Goal: Information Seeking & Learning: Learn about a topic

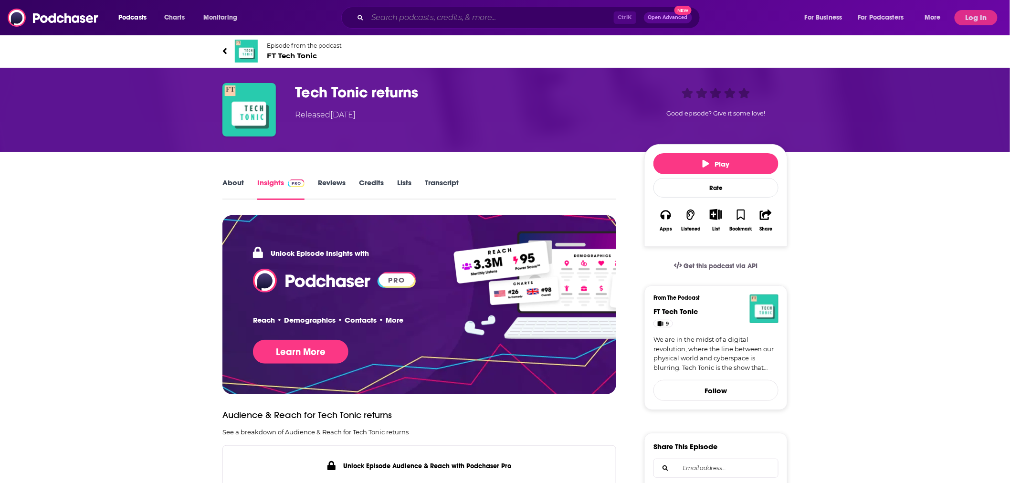
click at [468, 19] on input "Search podcasts, credits, & more..." at bounding box center [490, 17] width 246 height 15
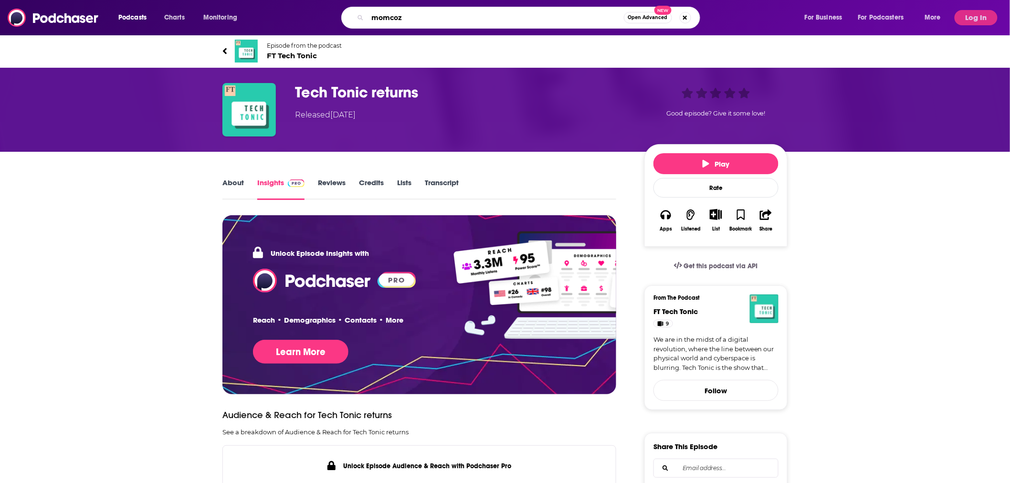
type input "momcozy"
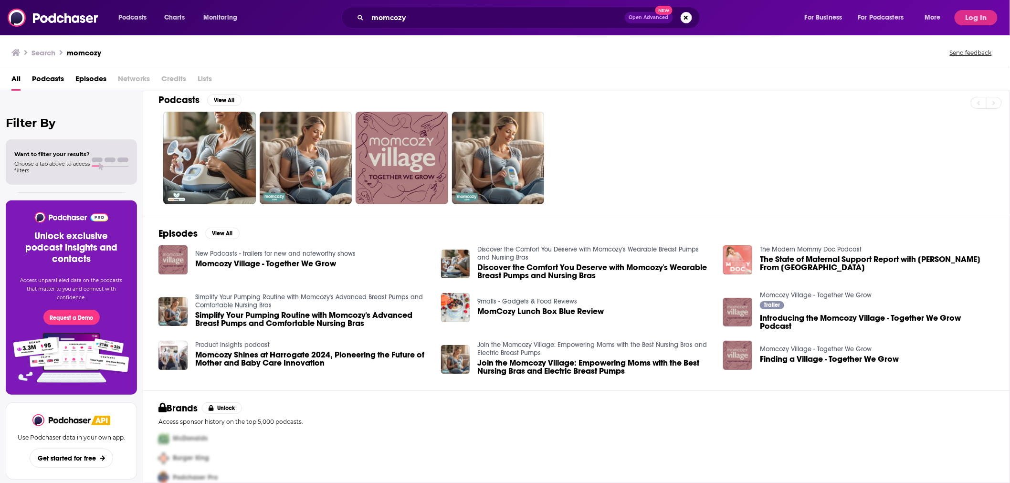
scroll to position [24, 0]
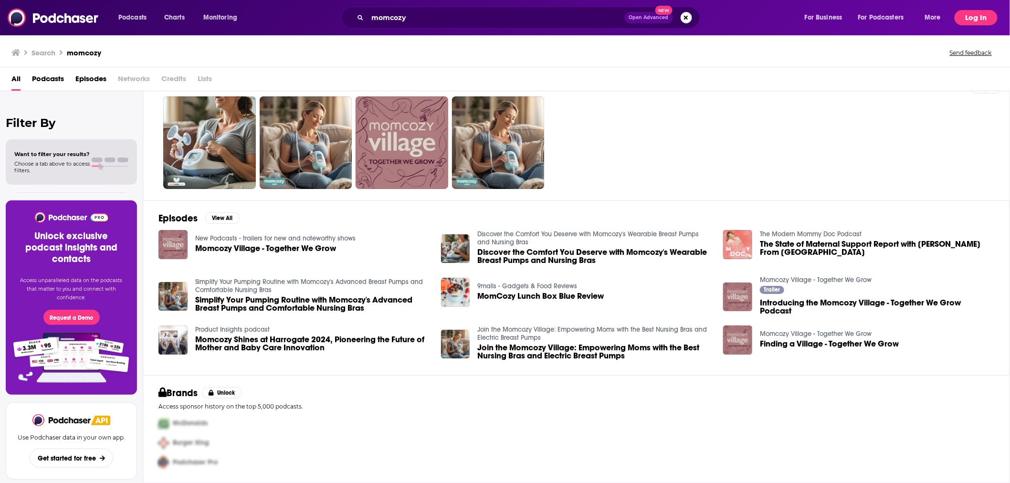
click at [971, 21] on button "Log In" at bounding box center [975, 17] width 43 height 15
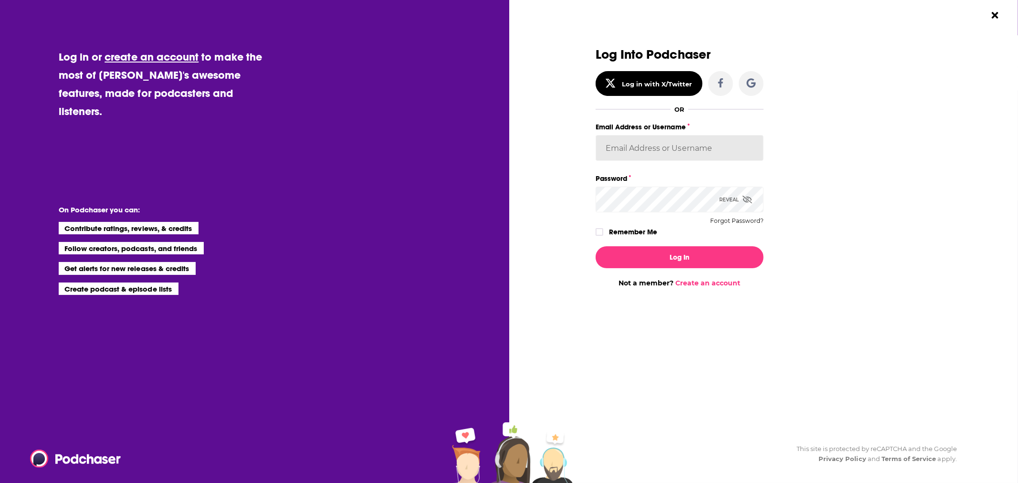
click at [673, 148] on input "Email Address or Username" at bounding box center [679, 148] width 168 height 26
type input "[EMAIL_ADDRESS][DOMAIN_NAME]"
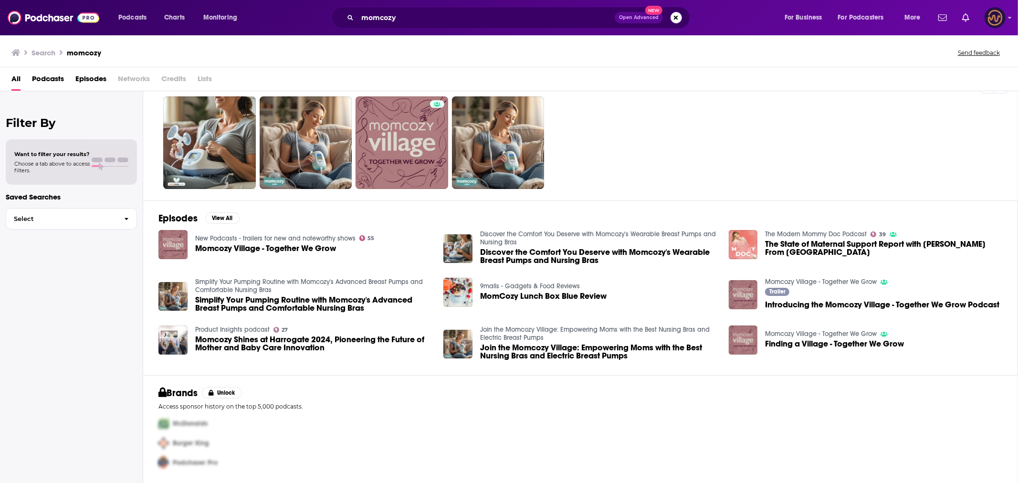
click at [999, 17] on img "Logged in as LowerStreet" at bounding box center [994, 17] width 21 height 21
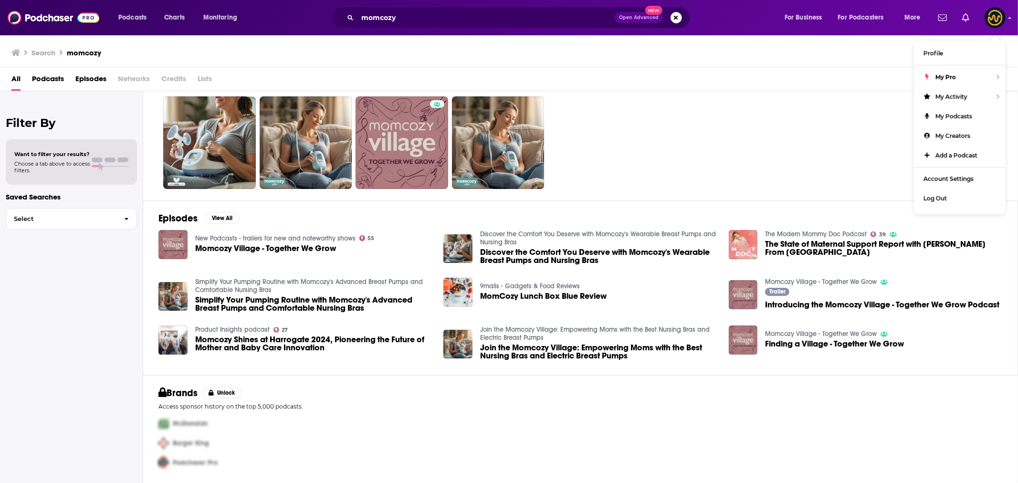
click at [823, 74] on div "All Podcasts Episodes Networks Credits Lists" at bounding box center [510, 81] width 999 height 20
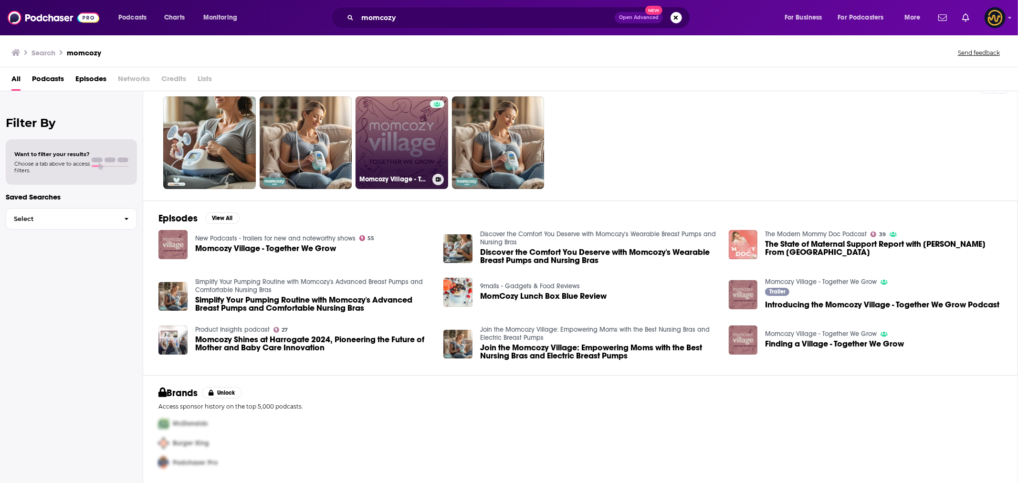
click at [378, 137] on link "Momcozy Village - Together We Grow" at bounding box center [401, 142] width 93 height 93
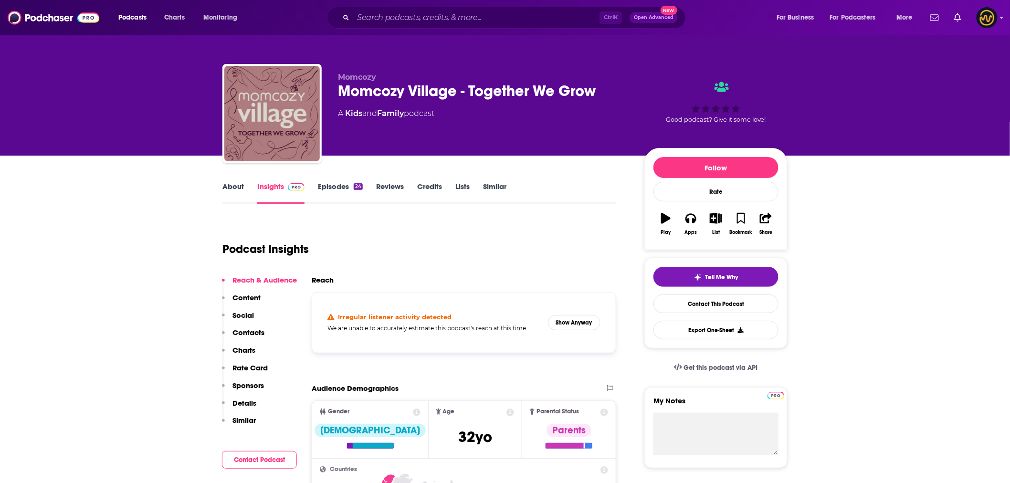
click at [381, 185] on link "Reviews" at bounding box center [390, 193] width 28 height 22
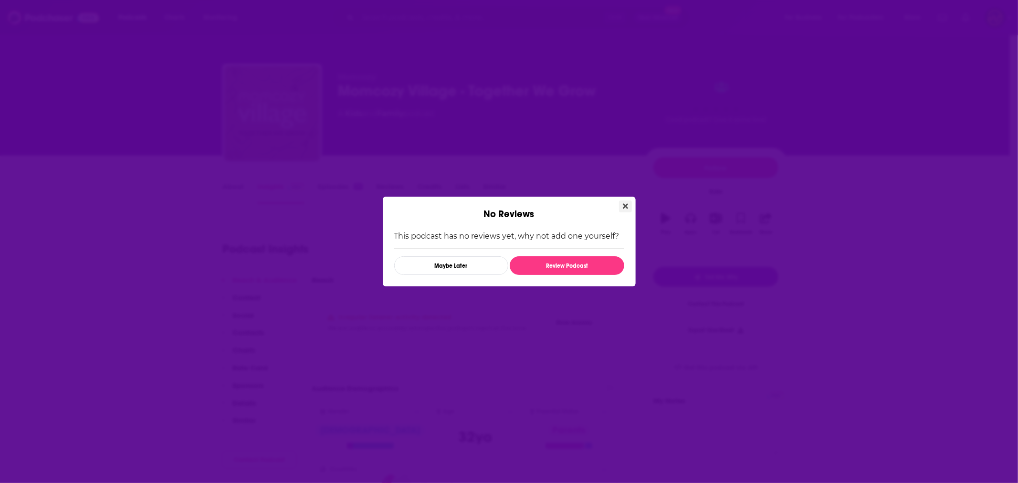
click at [619, 208] on button "Close" at bounding box center [625, 206] width 13 height 12
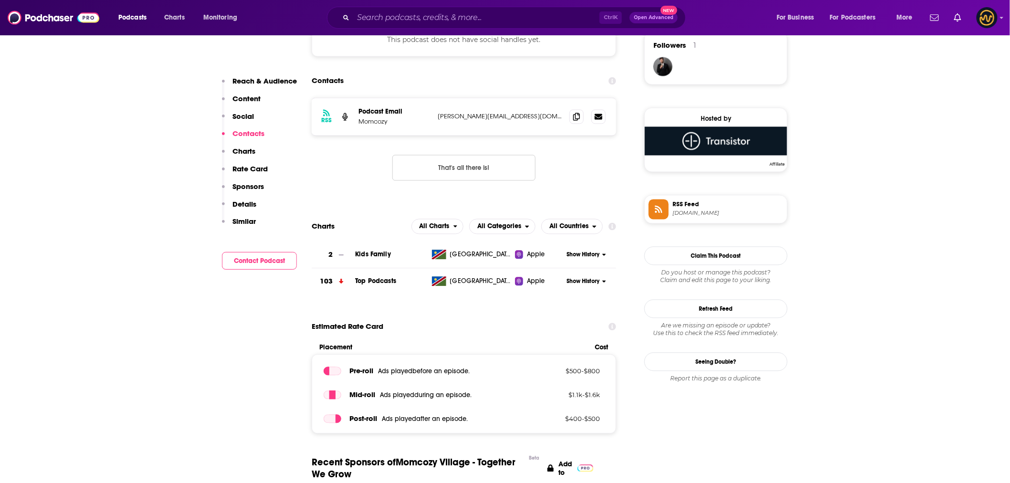
scroll to position [742, 0]
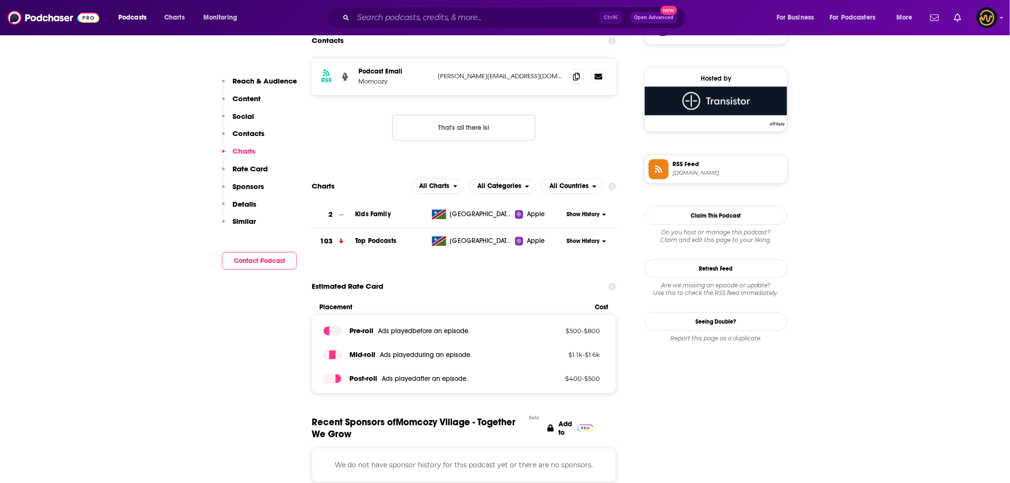
click at [576, 215] on span "Show History" at bounding box center [582, 215] width 33 height 8
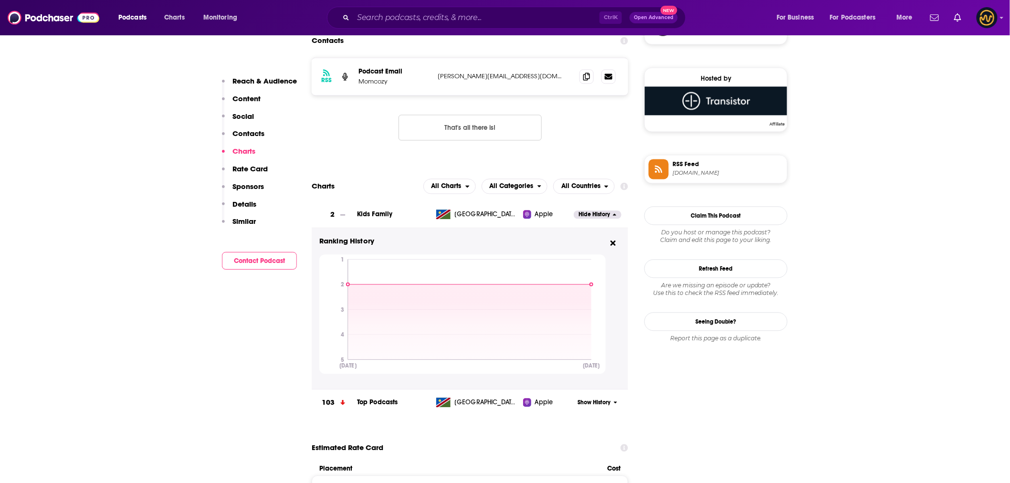
click at [539, 194] on section "Charts All Charts All Categories All Countries 2 Kids Family [GEOGRAPHIC_DATA] …" at bounding box center [470, 297] width 316 height 237
click at [535, 187] on span "All Categories" at bounding box center [509, 186] width 55 height 16
click at [522, 215] on span "Top Podcasts" at bounding box center [514, 216] width 54 height 6
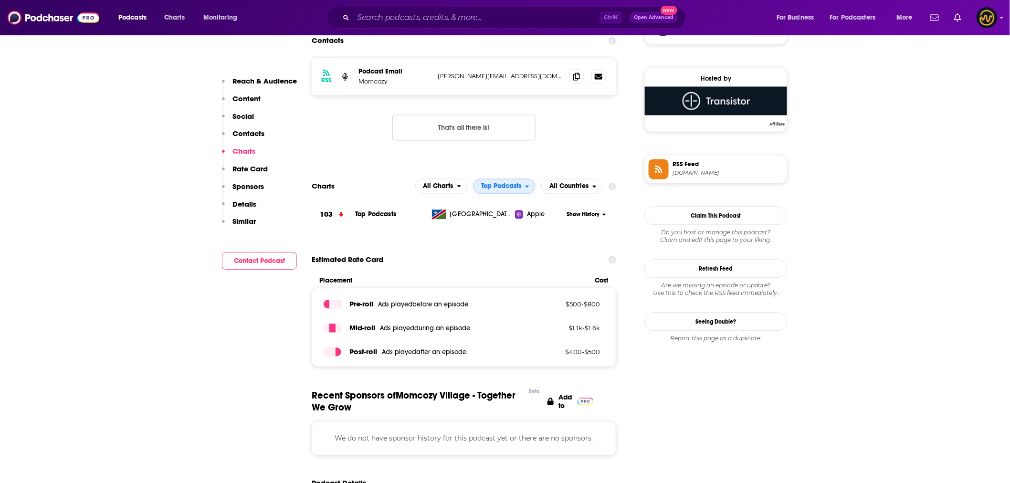
click at [523, 183] on span "Top Podcasts" at bounding box center [499, 186] width 52 height 16
click at [517, 232] on div "Kids & Family" at bounding box center [504, 227] width 55 height 11
click at [420, 188] on span "All Charts" at bounding box center [436, 186] width 42 height 16
click at [433, 222] on div "Spotify Charts" at bounding box center [440, 227] width 45 height 11
